Goal: Task Accomplishment & Management: Manage account settings

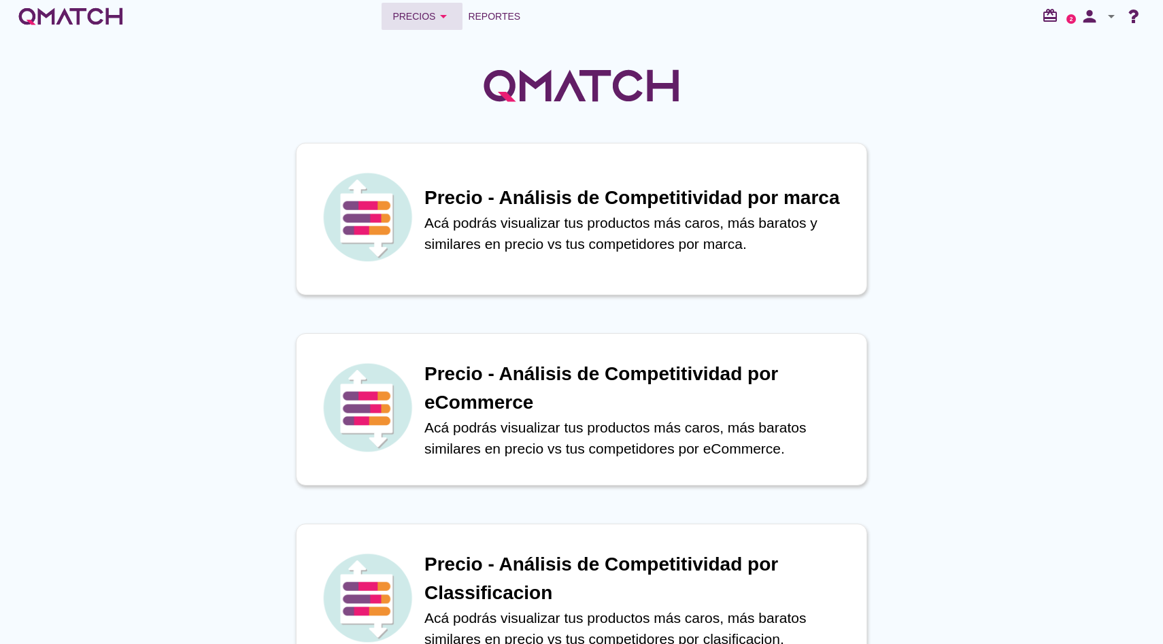
click at [424, 8] on button "Precios arrow_drop_down" at bounding box center [421, 16] width 81 height 27
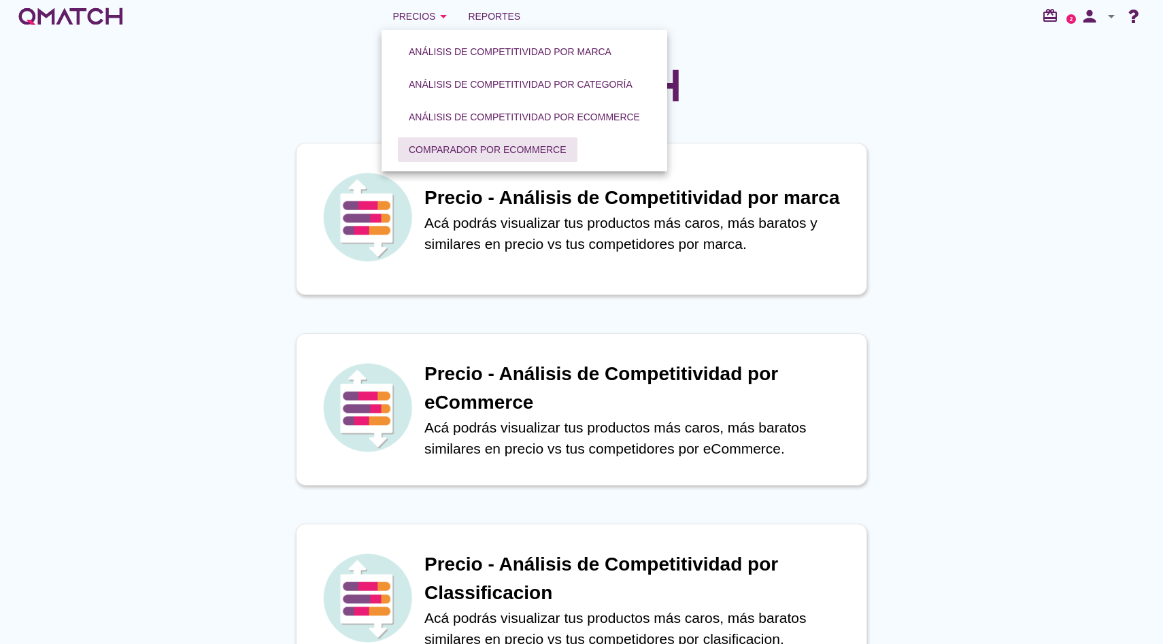
click at [447, 154] on div "Comparador por eCommerce" at bounding box center [488, 150] width 158 height 14
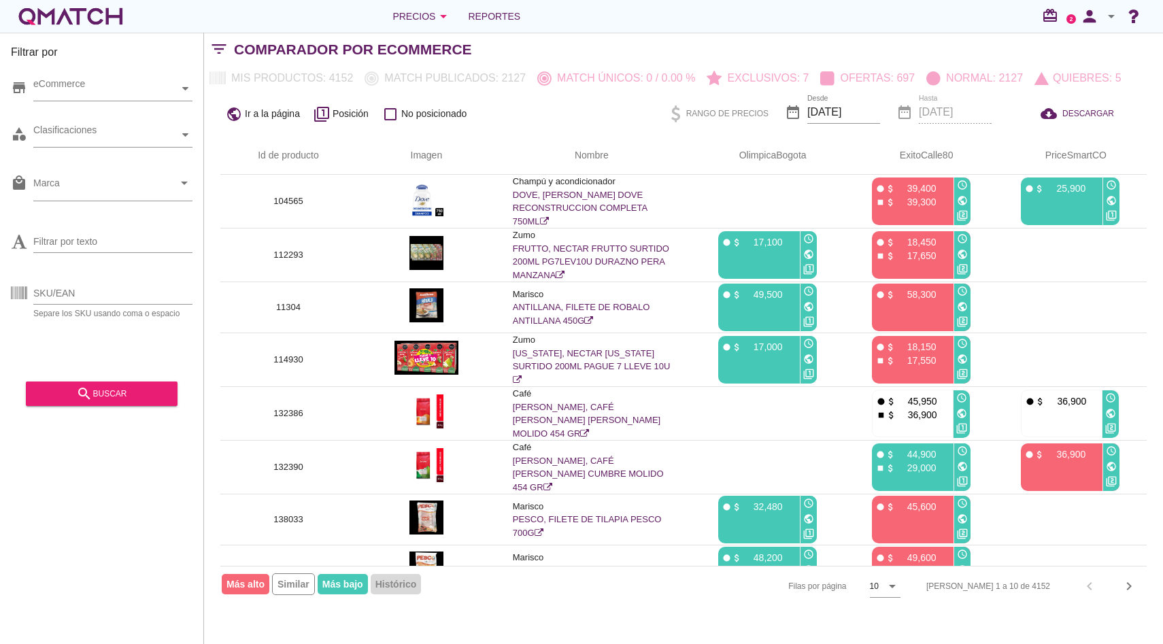
click at [1106, 16] on icon "arrow_drop_down" at bounding box center [1111, 16] width 16 height 16
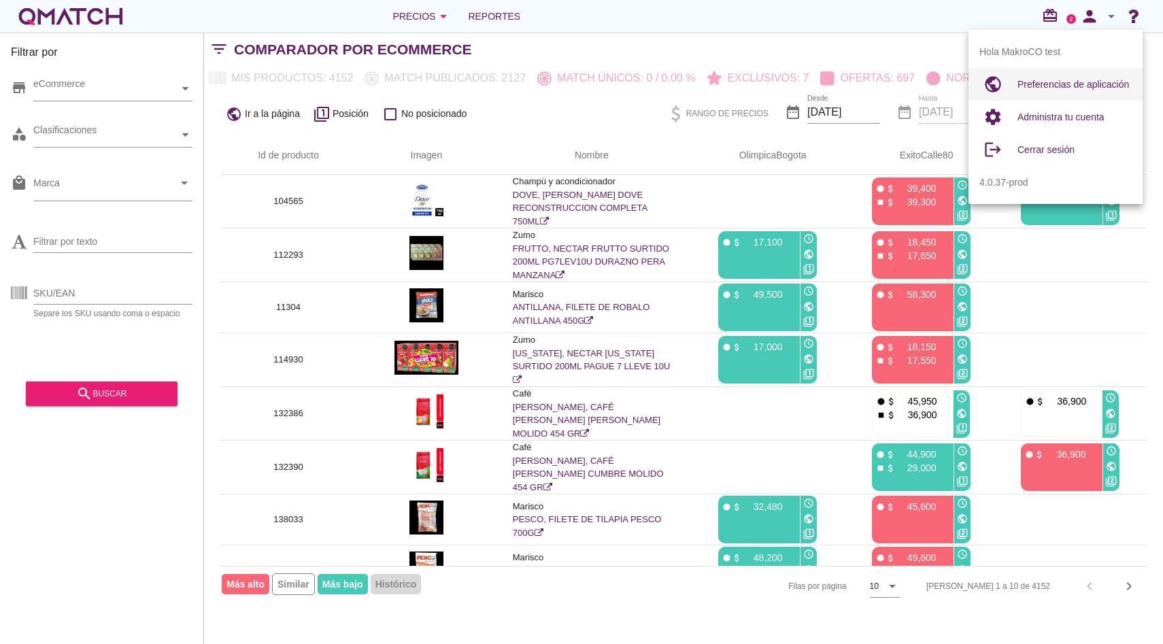
click at [1087, 75] on div "Preferencias de aplicación" at bounding box center [1074, 84] width 114 height 33
radio input "true"
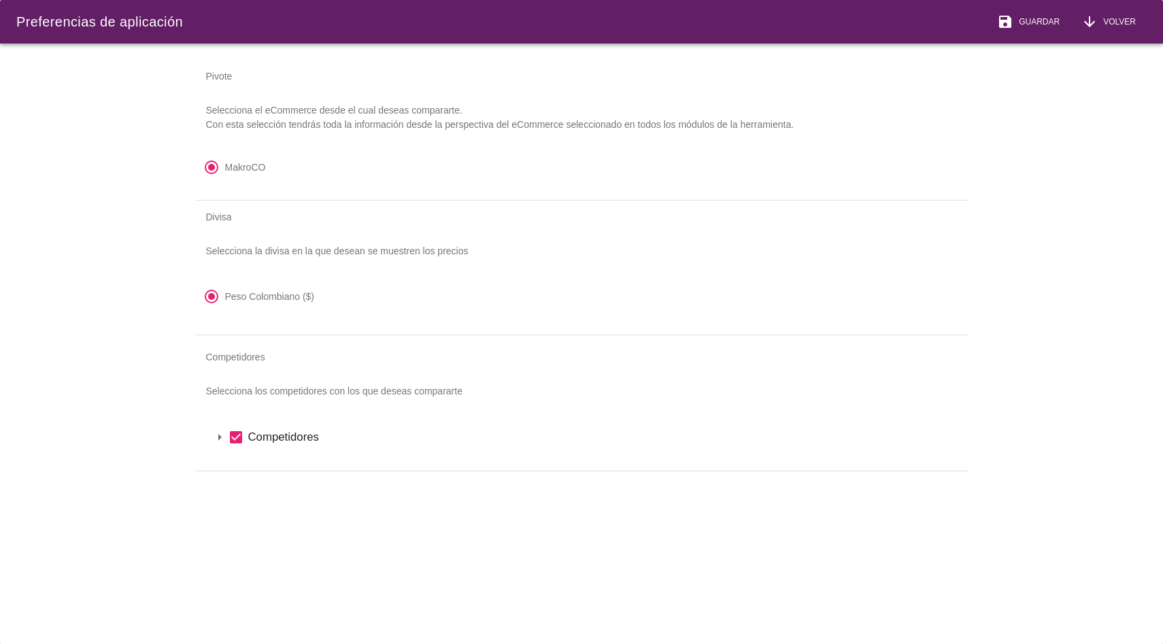
click at [218, 435] on icon "arrow_drop_down" at bounding box center [219, 437] width 16 height 16
click at [235, 453] on icon "arrow_drop_down" at bounding box center [237, 460] width 16 height 16
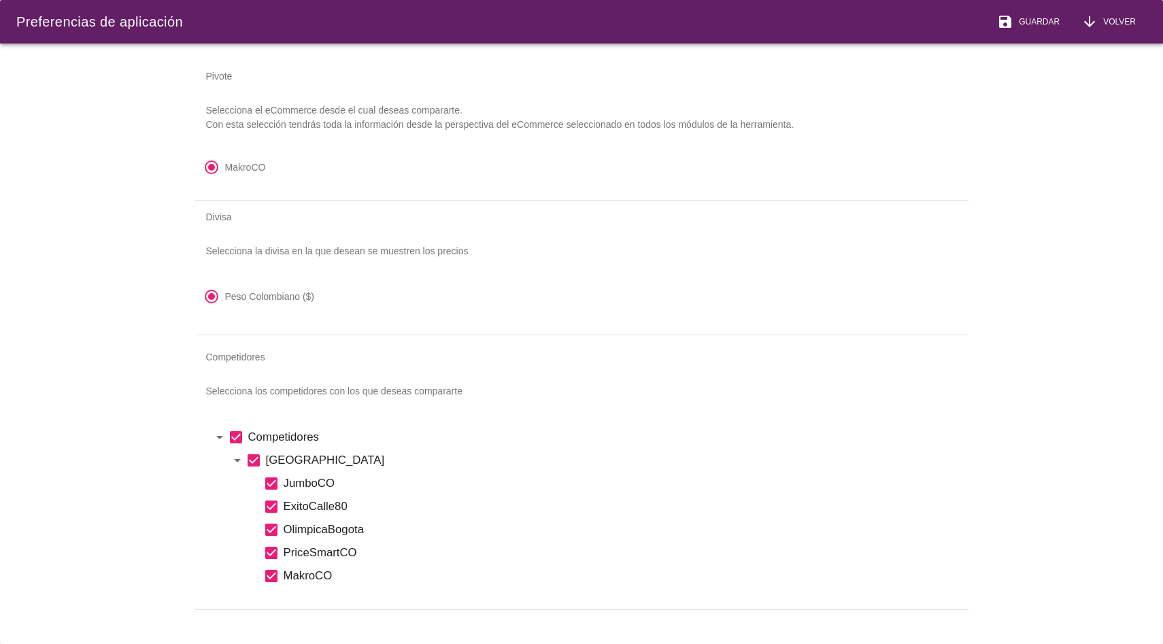
scroll to position [14, 0]
click at [1117, 18] on span "Volver" at bounding box center [1116, 22] width 38 height 12
